Goal: Information Seeking & Learning: Learn about a topic

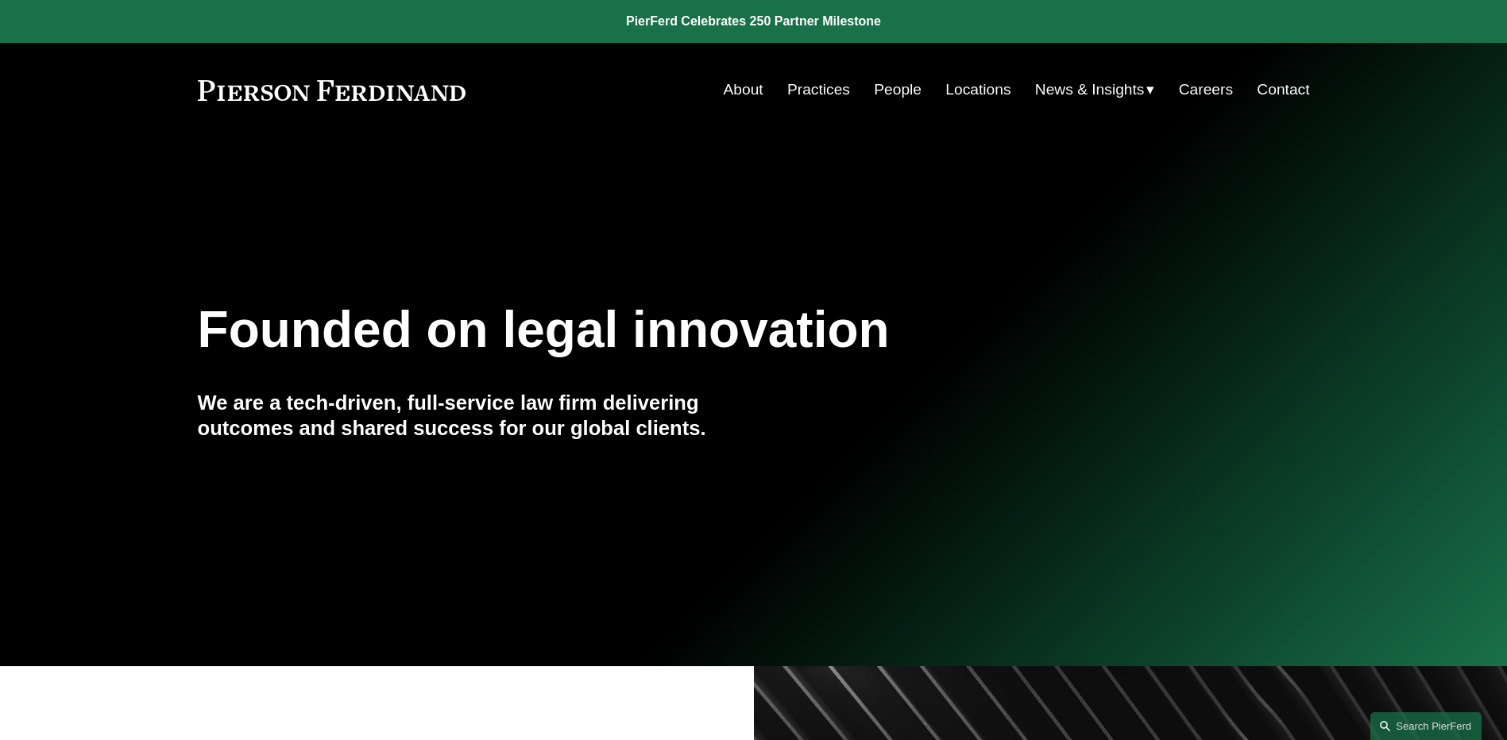
click at [906, 94] on link "People" at bounding box center [898, 90] width 48 height 30
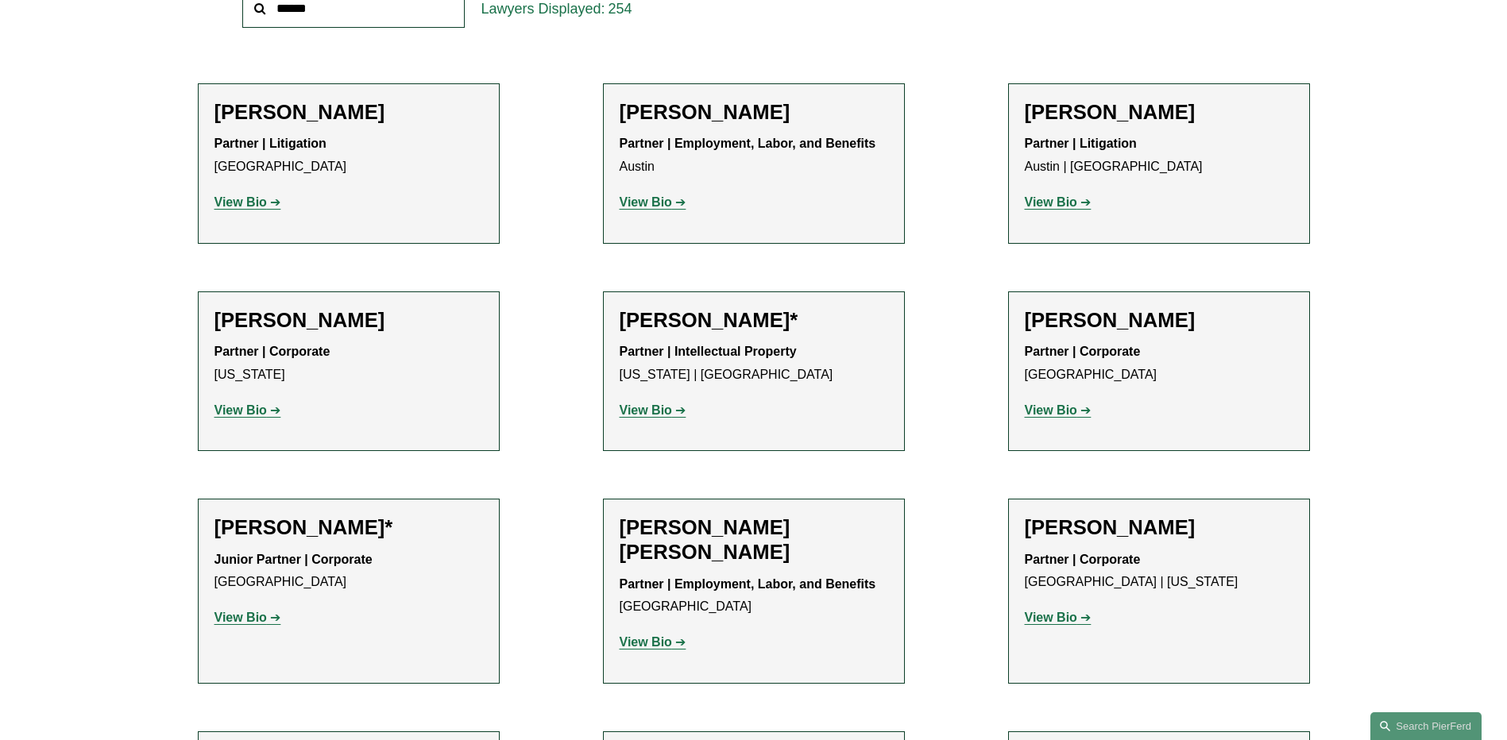
scroll to position [79, 0]
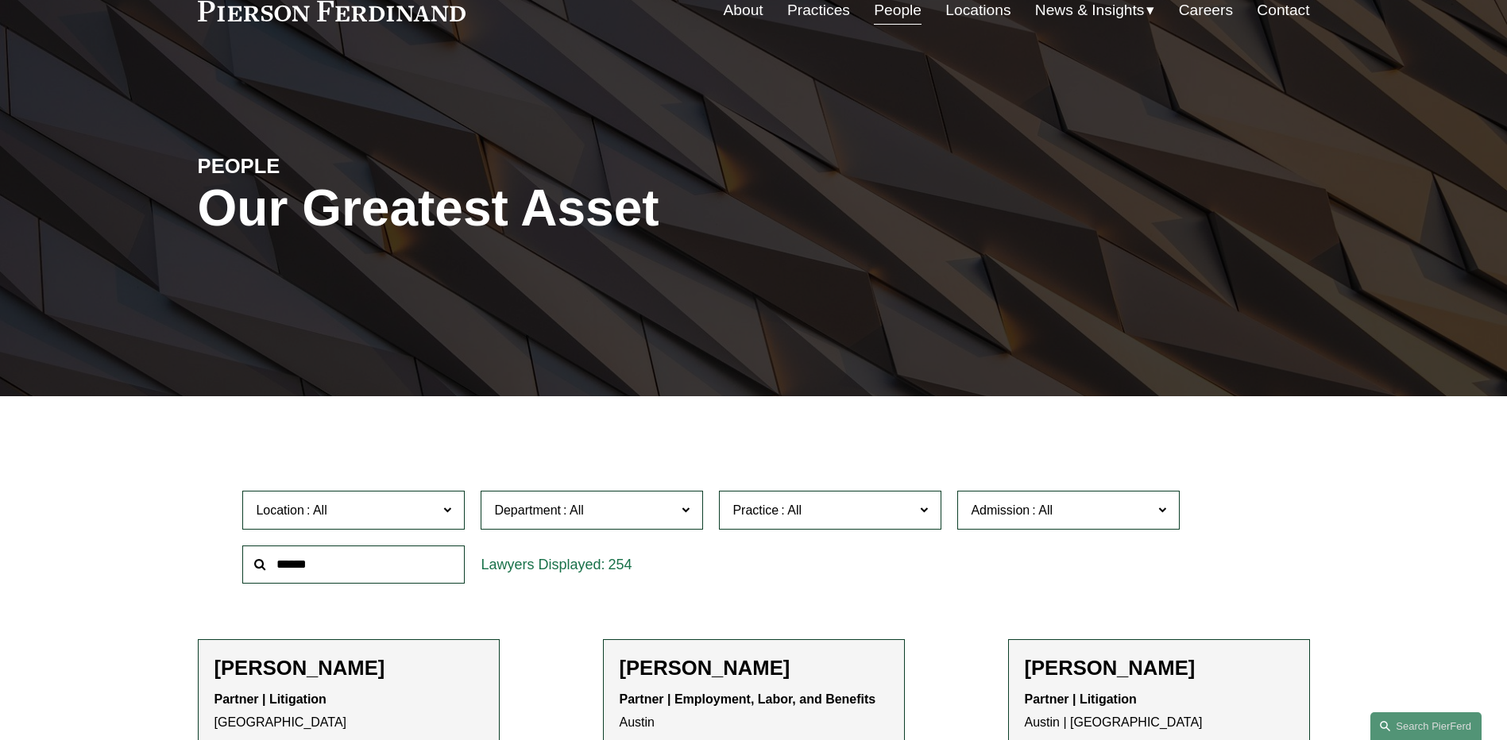
click at [0, 0] on span "News" at bounding box center [0, 0] width 0 height 0
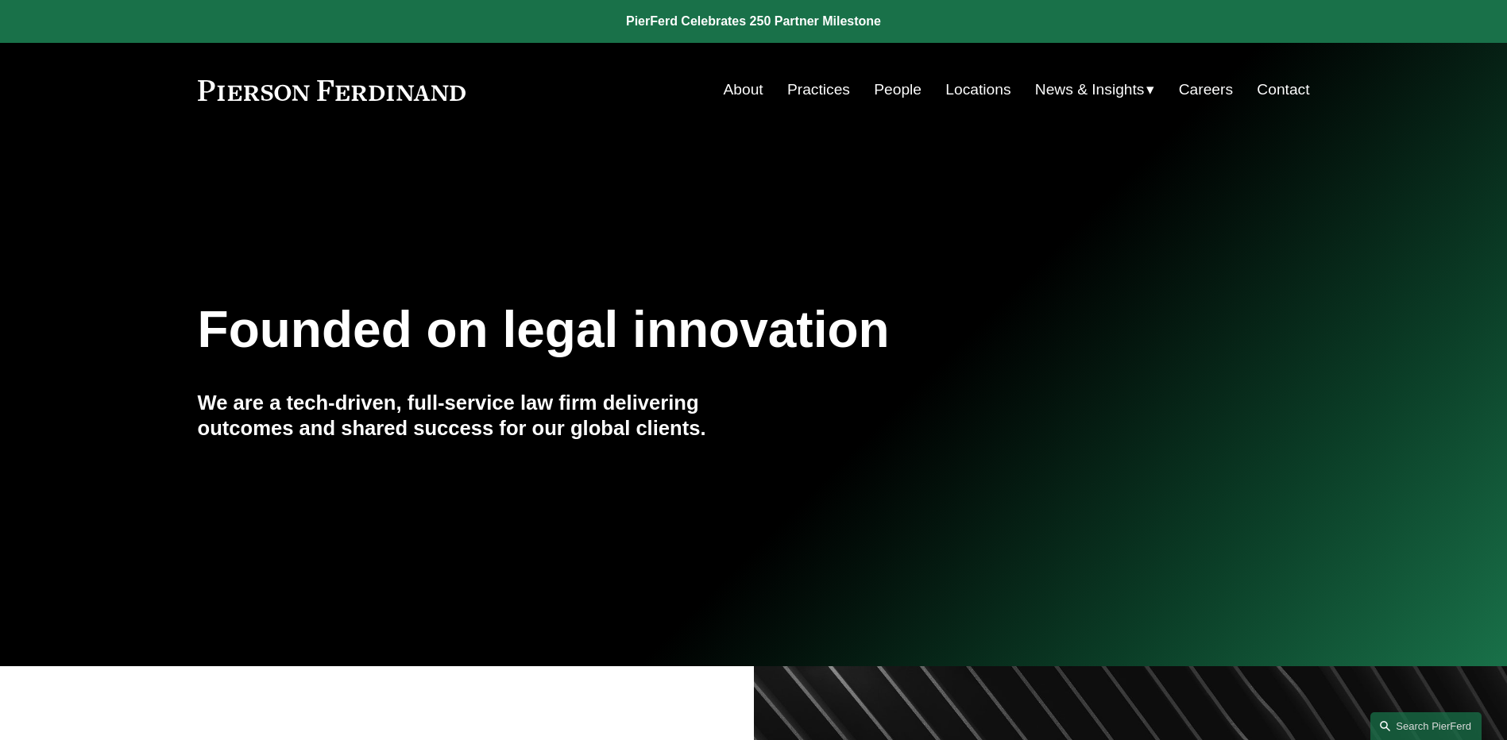
click at [899, 87] on link "People" at bounding box center [898, 90] width 48 height 30
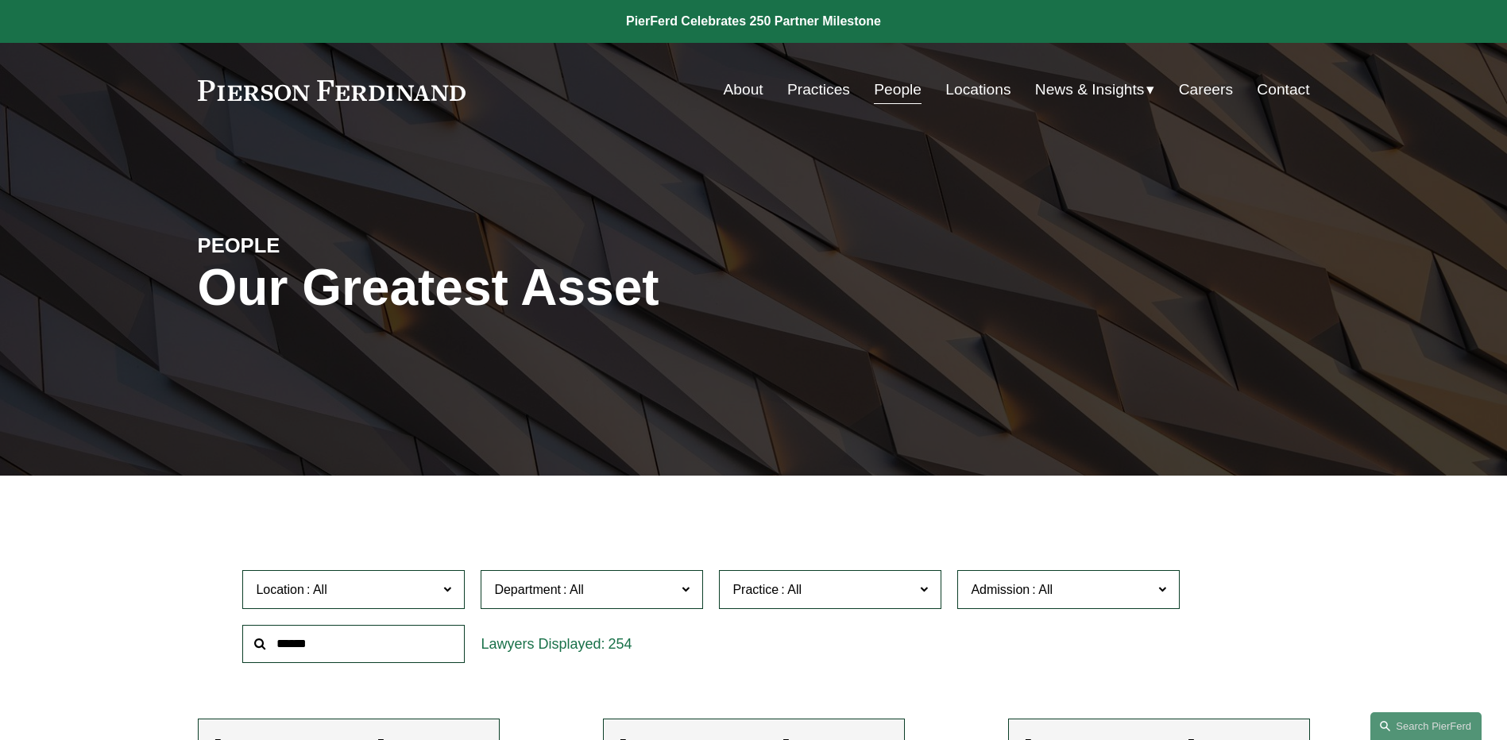
click at [0, 0] on span "News" at bounding box center [0, 0] width 0 height 0
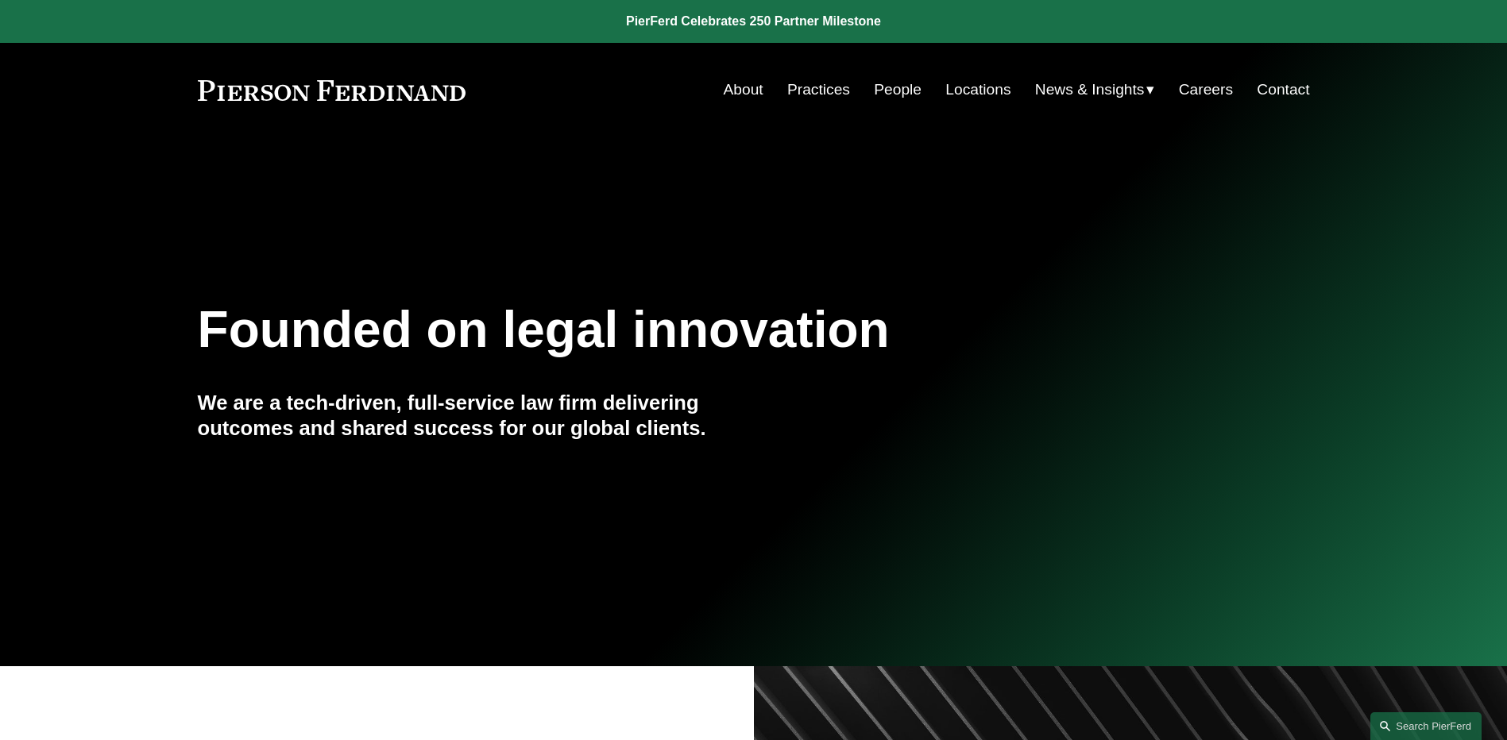
click at [885, 91] on link "People" at bounding box center [898, 90] width 48 height 30
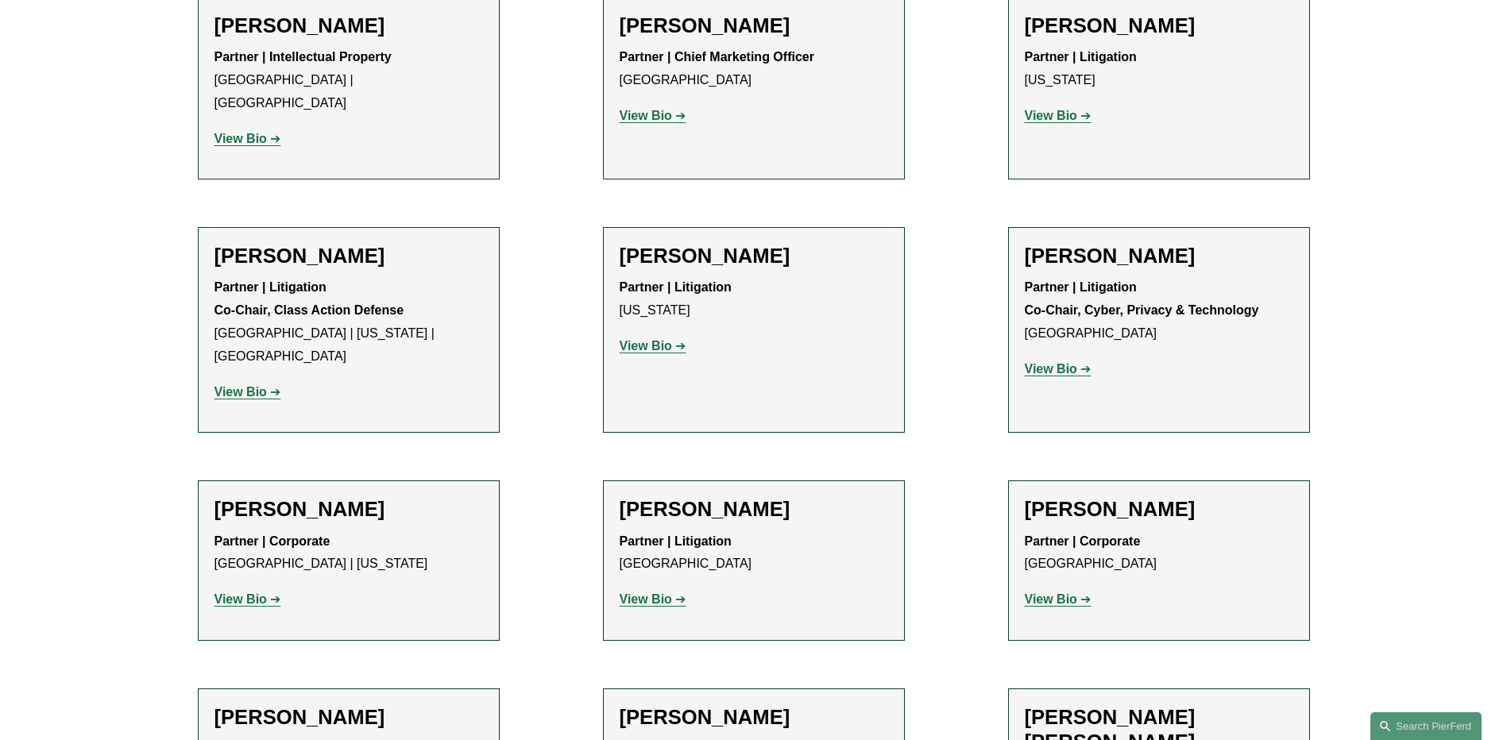
scroll to position [13423, 0]
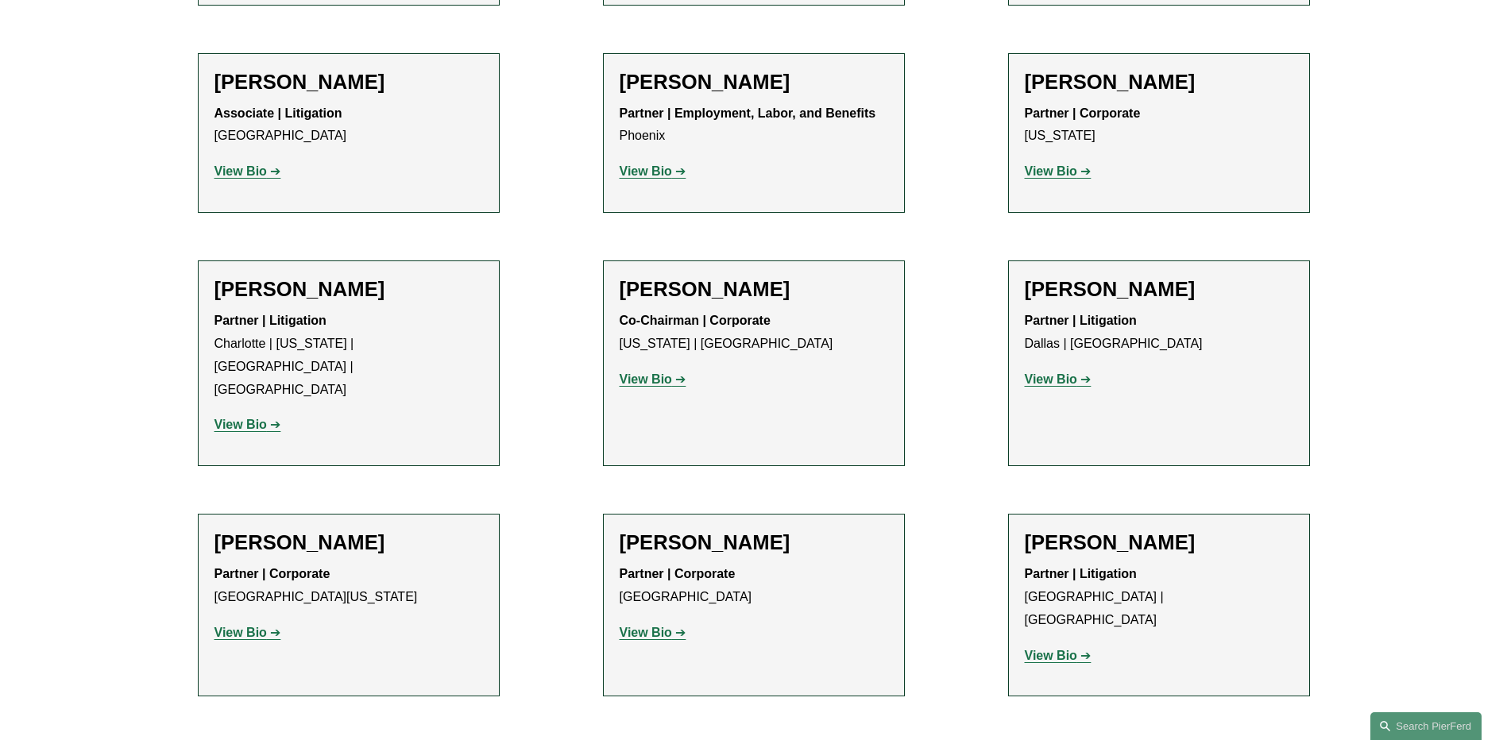
scroll to position [14297, 0]
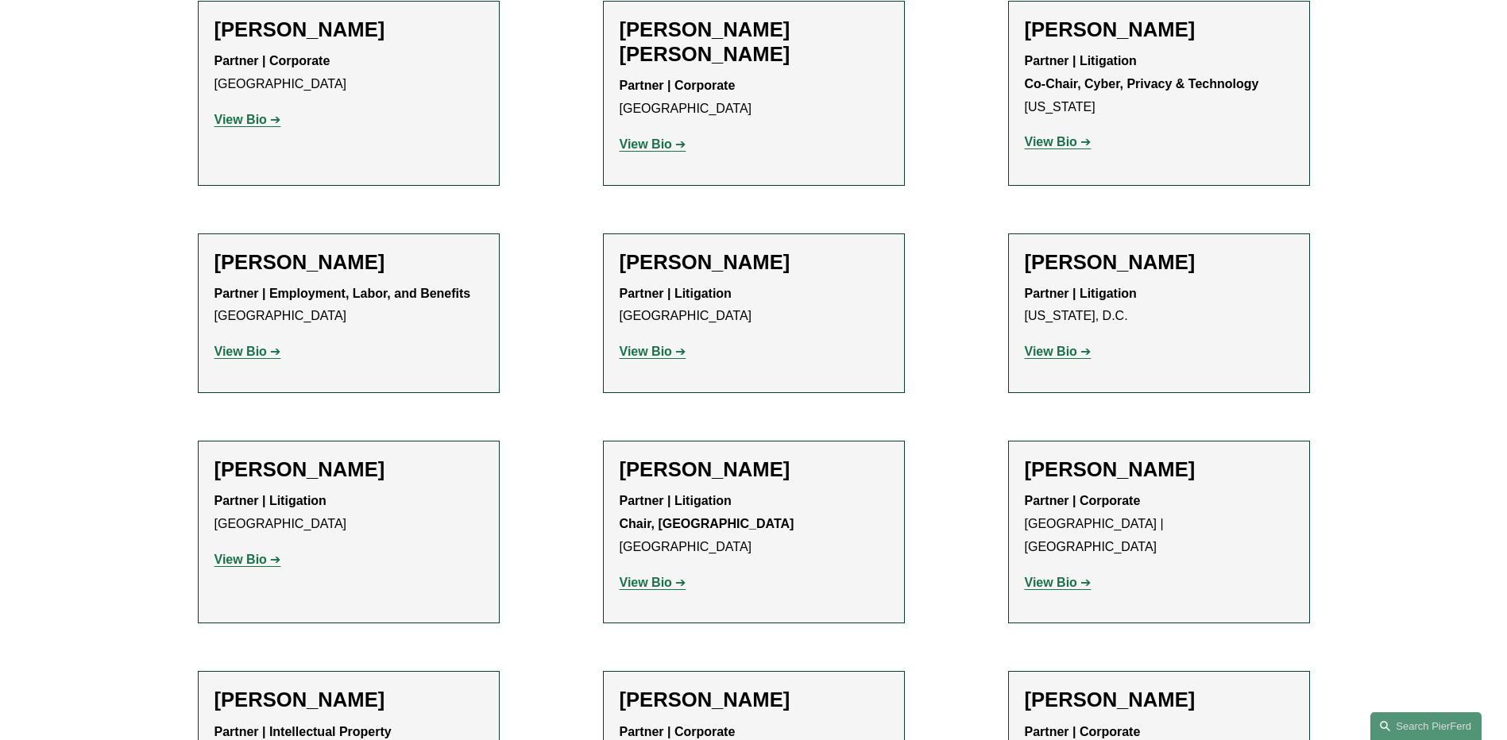
scroll to position [15727, 0]
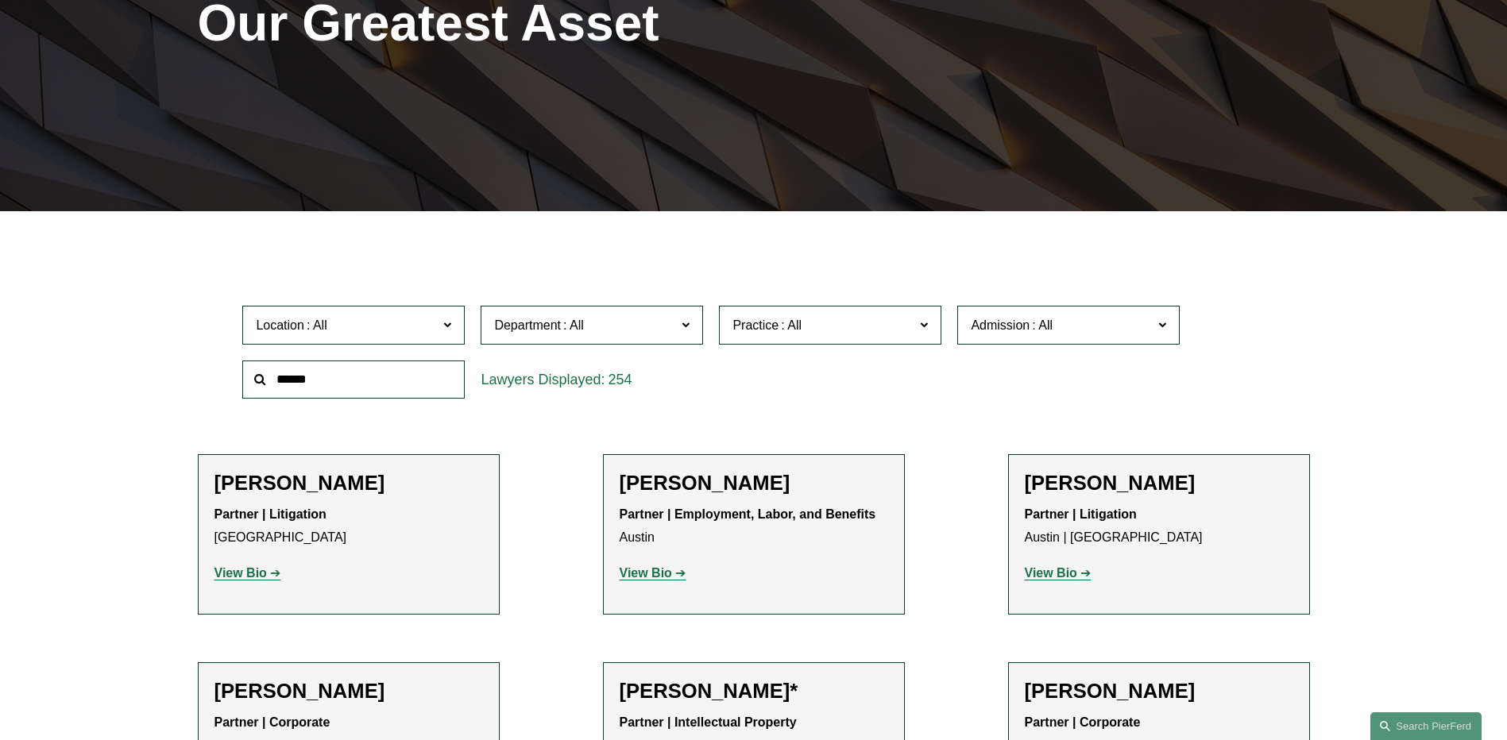
scroll to position [79, 0]
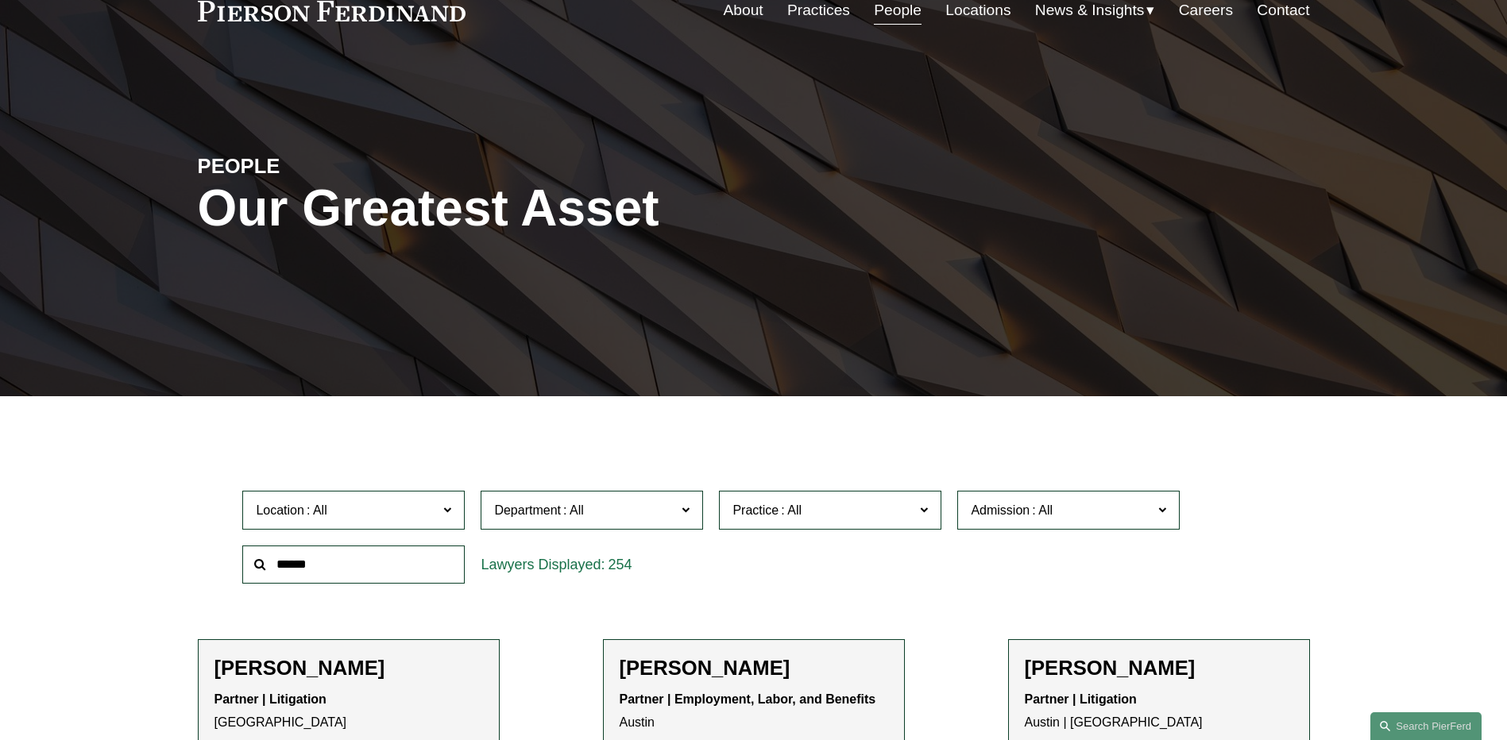
click at [0, 0] on span "News" at bounding box center [0, 0] width 0 height 0
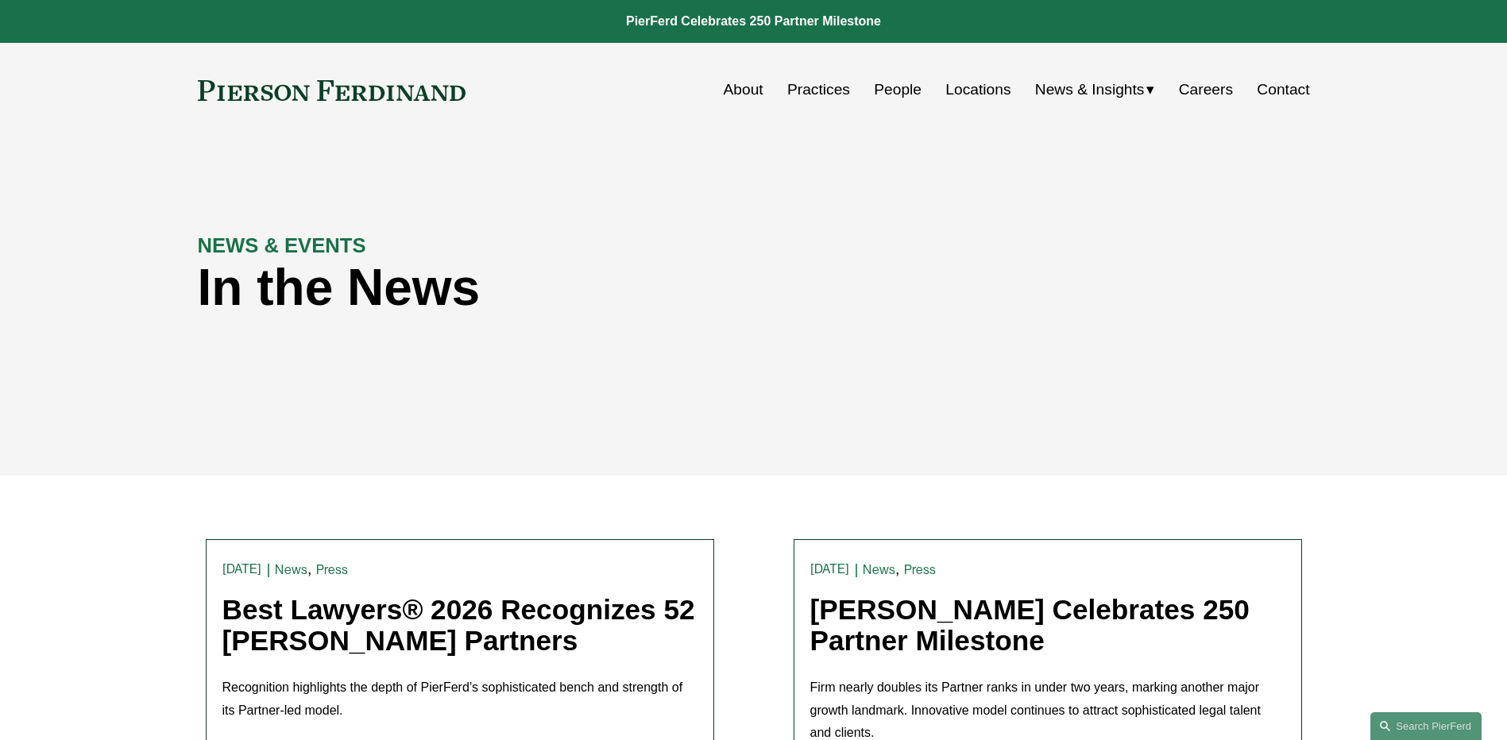
click at [877, 95] on link "People" at bounding box center [898, 90] width 48 height 30
